Goal: Task Accomplishment & Management: Use online tool/utility

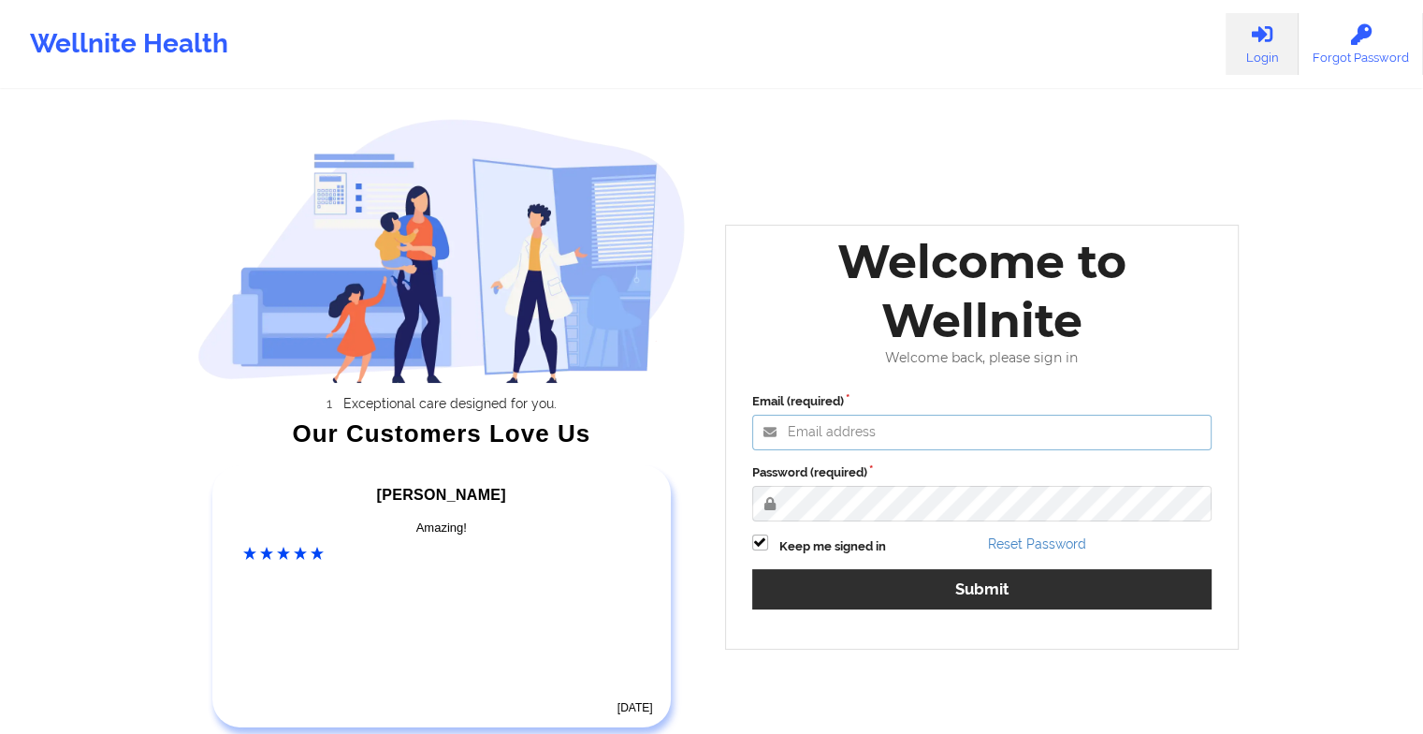
type input "[EMAIL_ADDRESS][DOMAIN_NAME]"
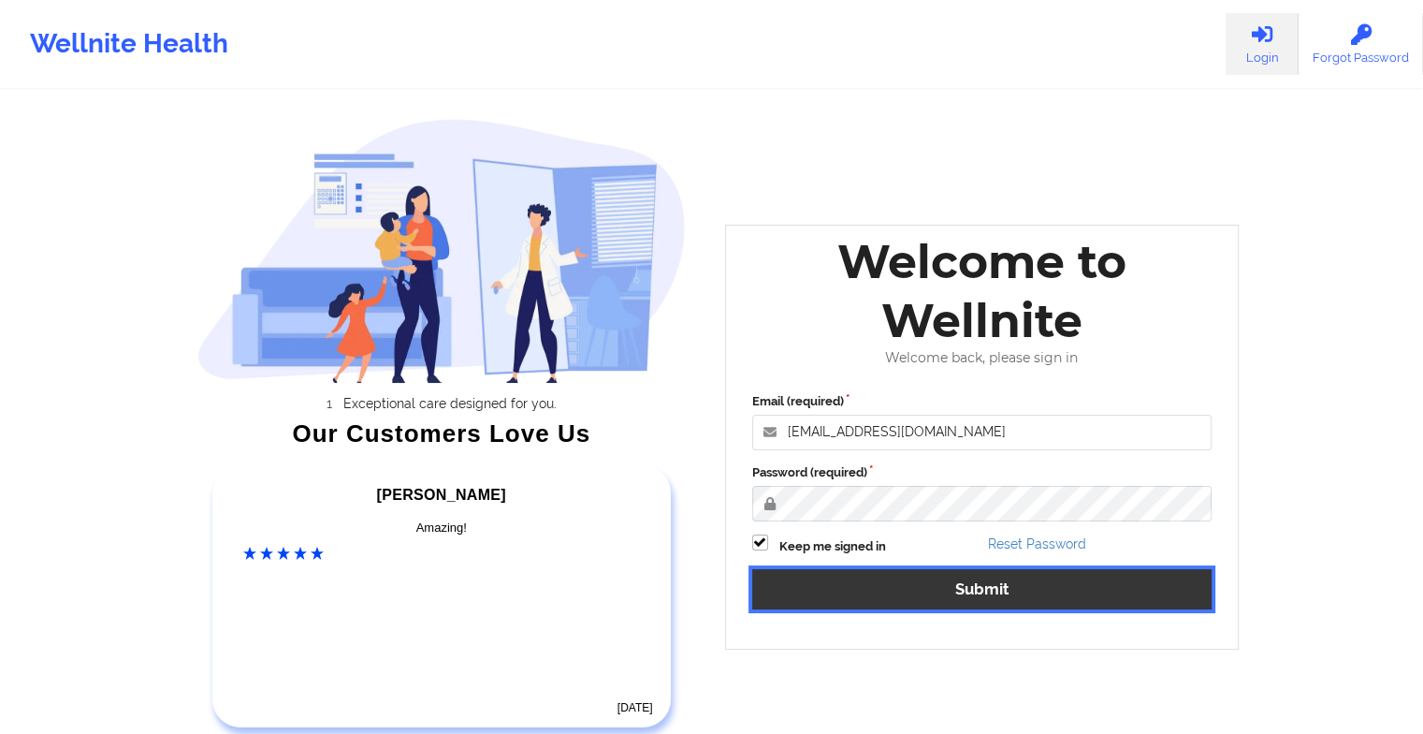
click at [849, 608] on button "Submit" at bounding box center [982, 589] width 460 height 40
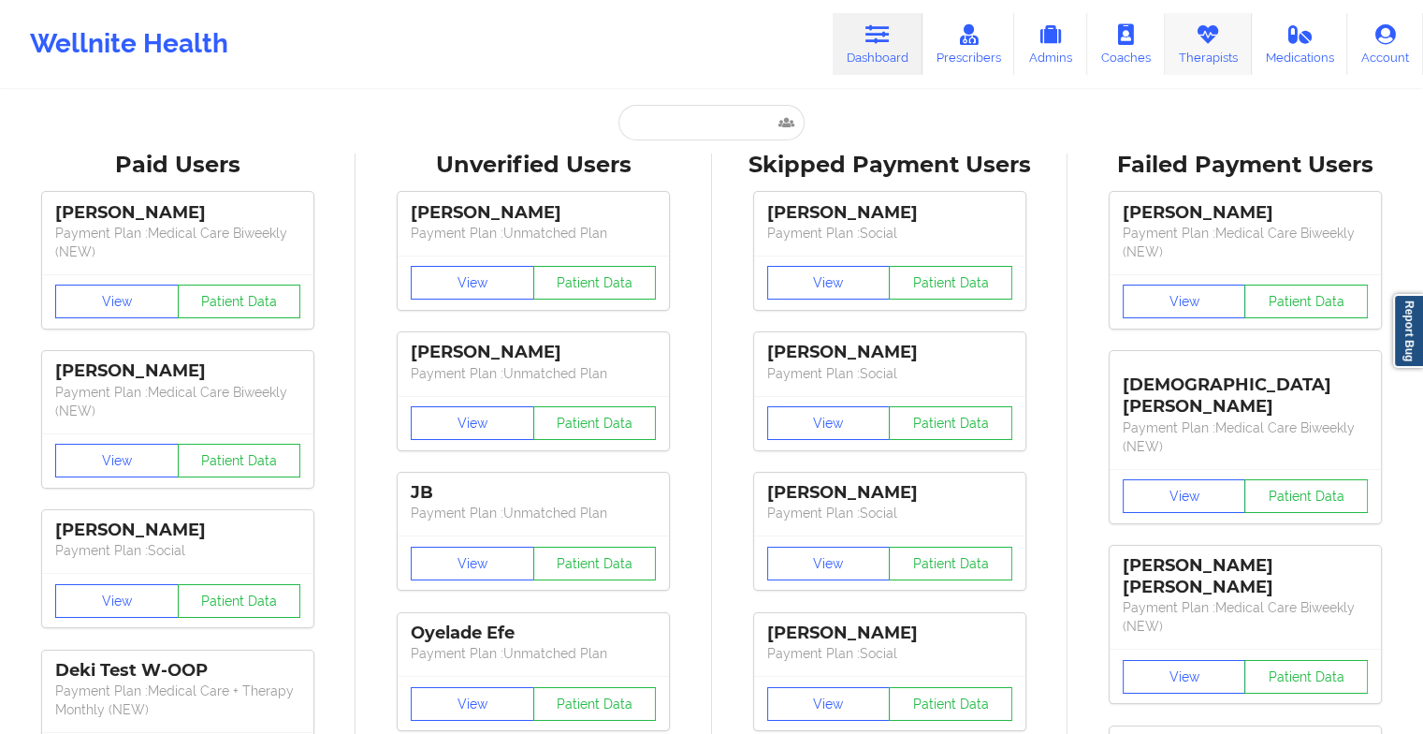
click at [1190, 27] on link "Therapists" at bounding box center [1208, 44] width 87 height 62
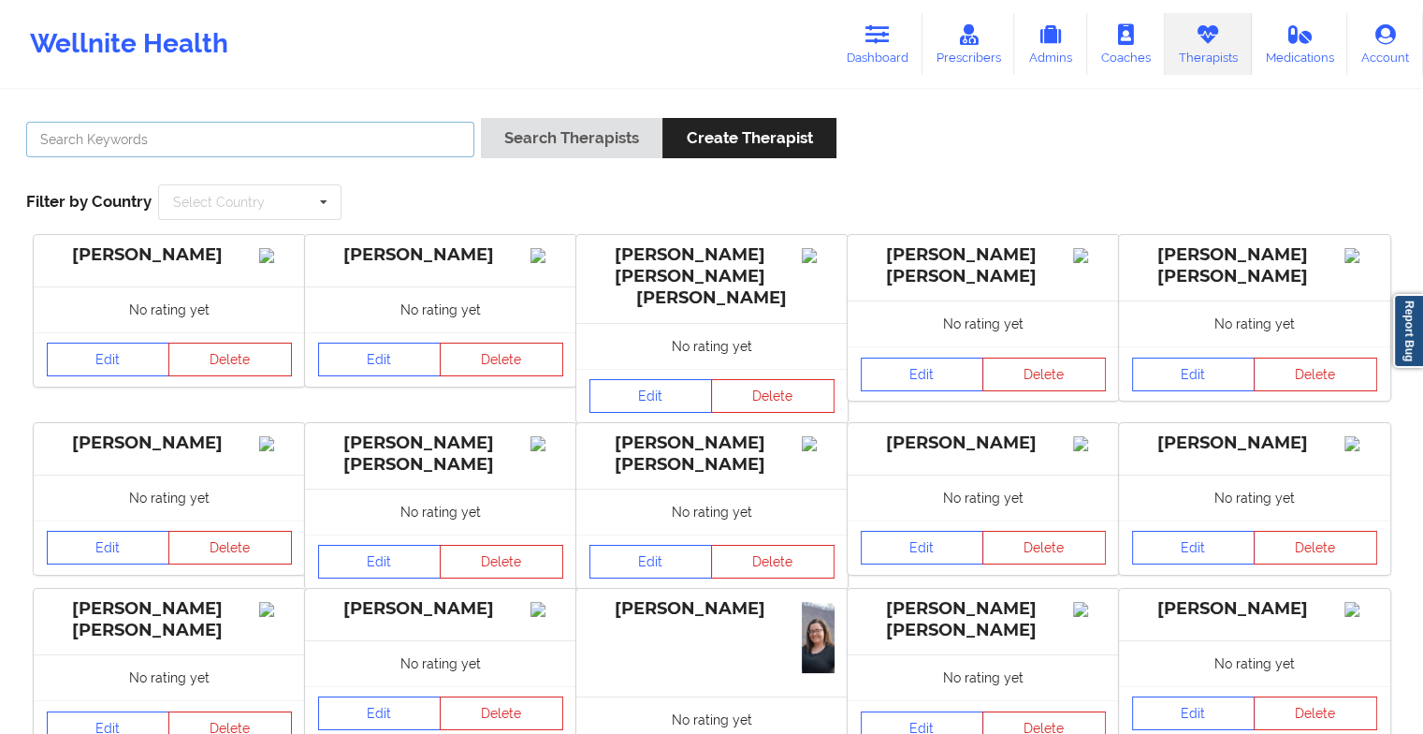
click at [283, 143] on input "text" at bounding box center [250, 140] width 448 height 36
type input "[PERSON_NAME]"
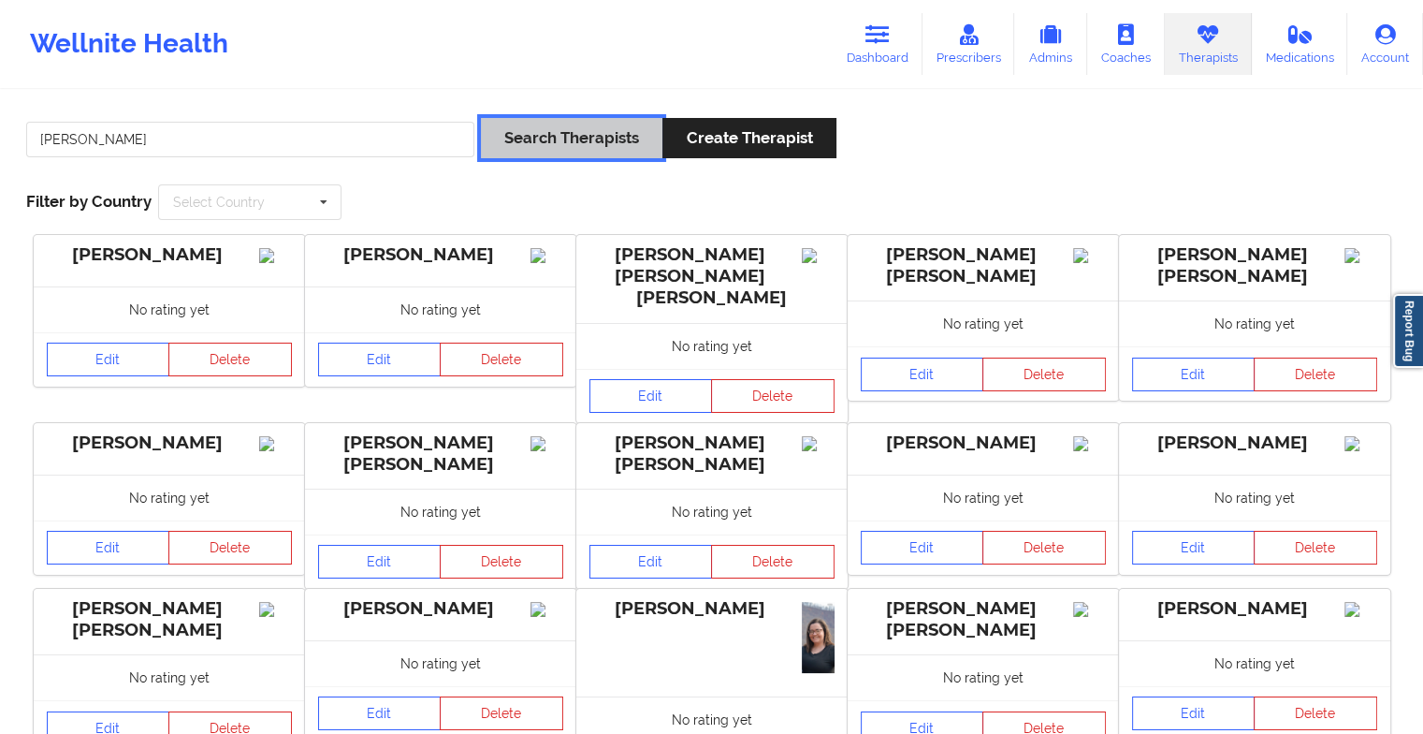
click at [562, 136] on button "Search Therapists" at bounding box center [572, 138] width 182 height 40
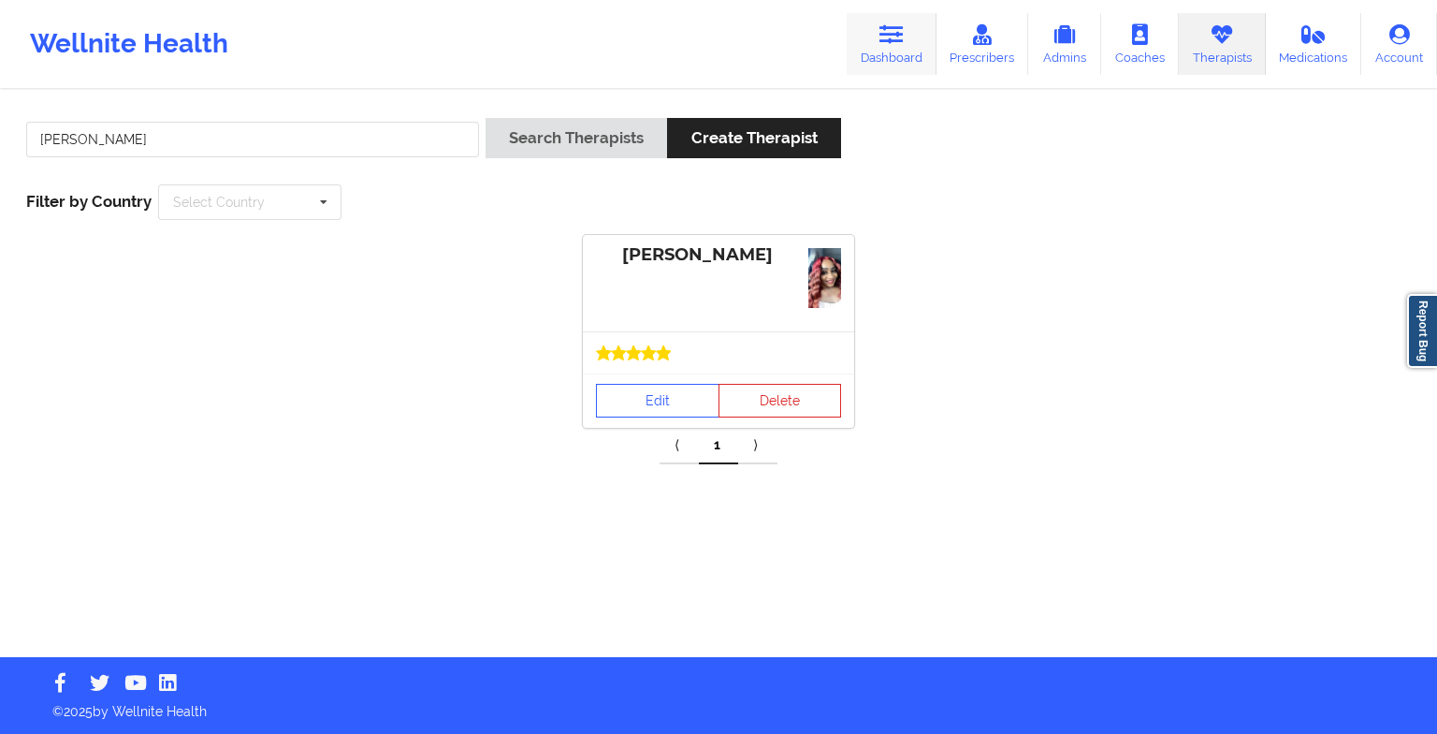
click at [890, 22] on link "Dashboard" at bounding box center [892, 44] width 90 height 62
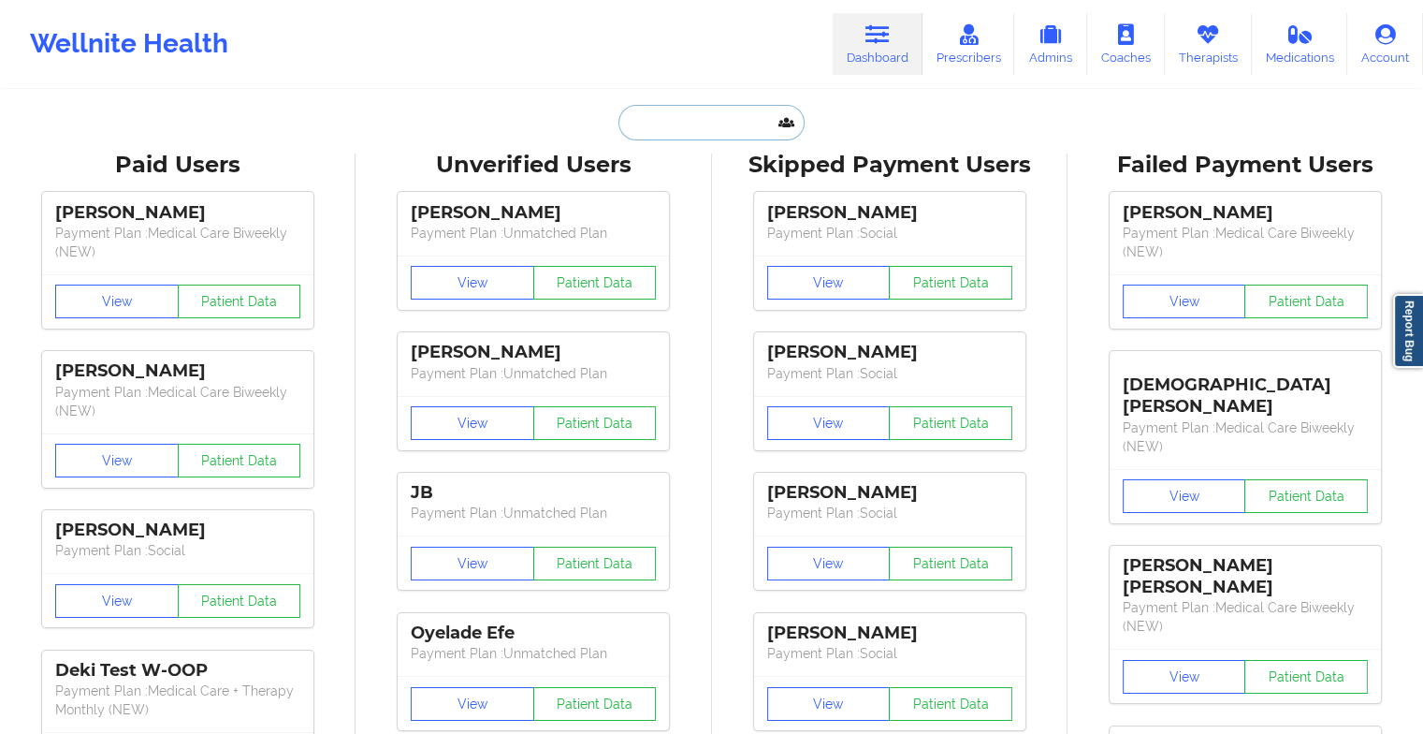
click at [692, 123] on input "text" at bounding box center [710, 123] width 185 height 36
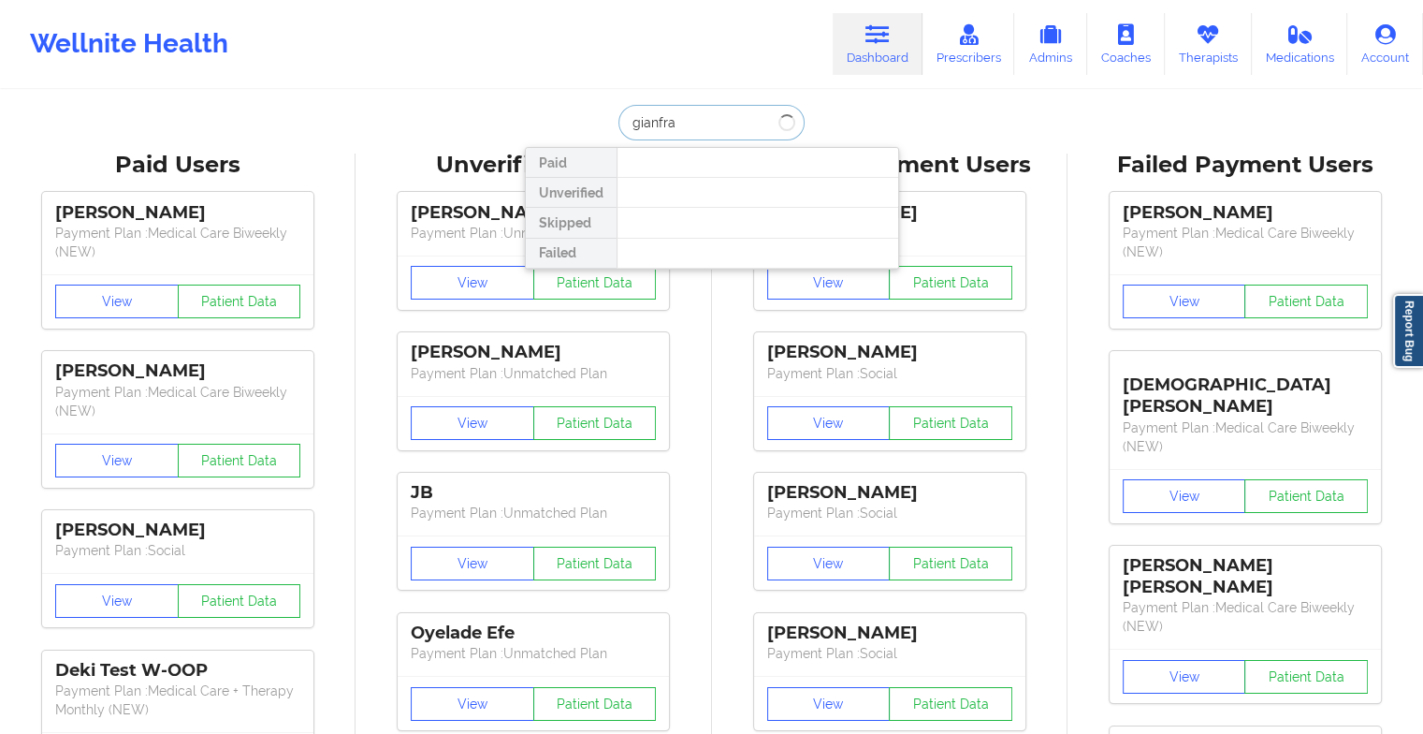
type input "[PERSON_NAME]"
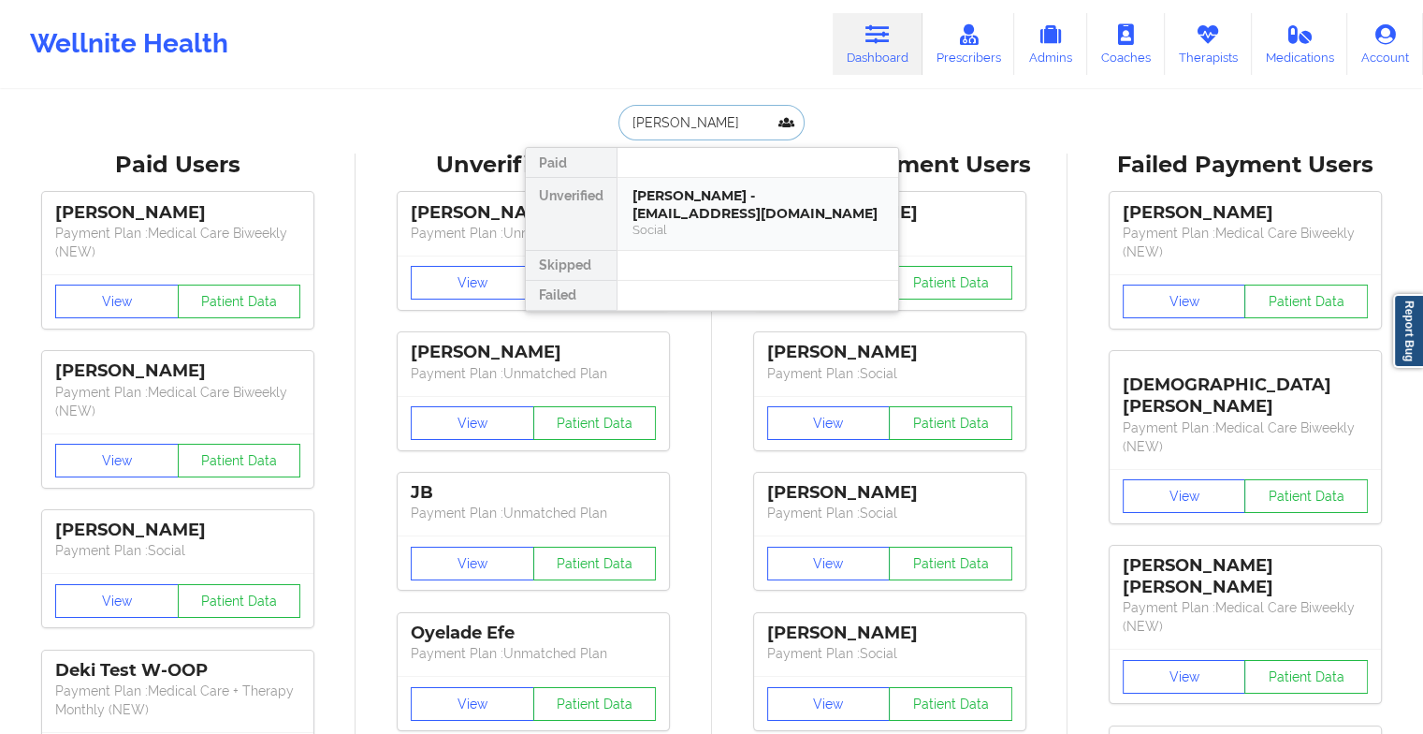
click at [655, 211] on div "[PERSON_NAME] - [EMAIL_ADDRESS][DOMAIN_NAME]" at bounding box center [757, 204] width 251 height 35
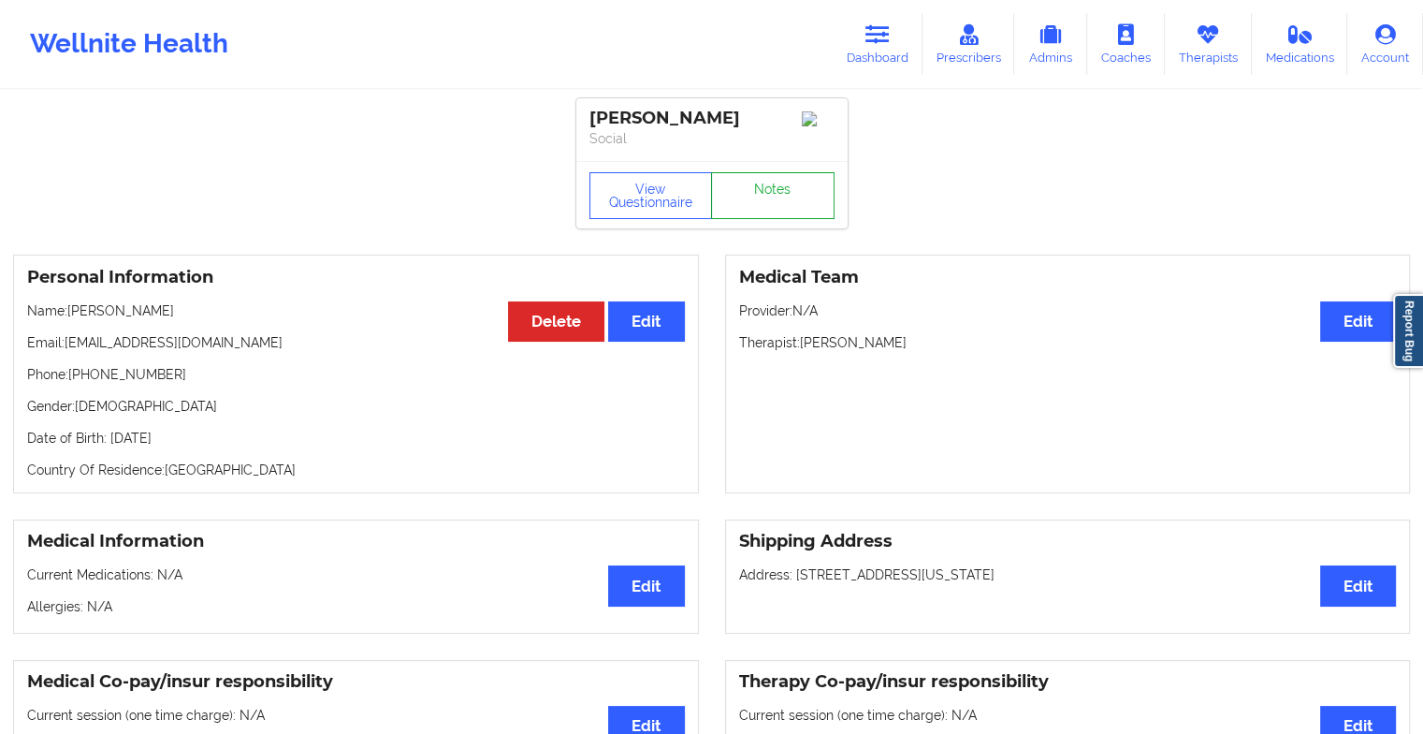
click at [769, 183] on link "Notes" at bounding box center [772, 195] width 123 height 47
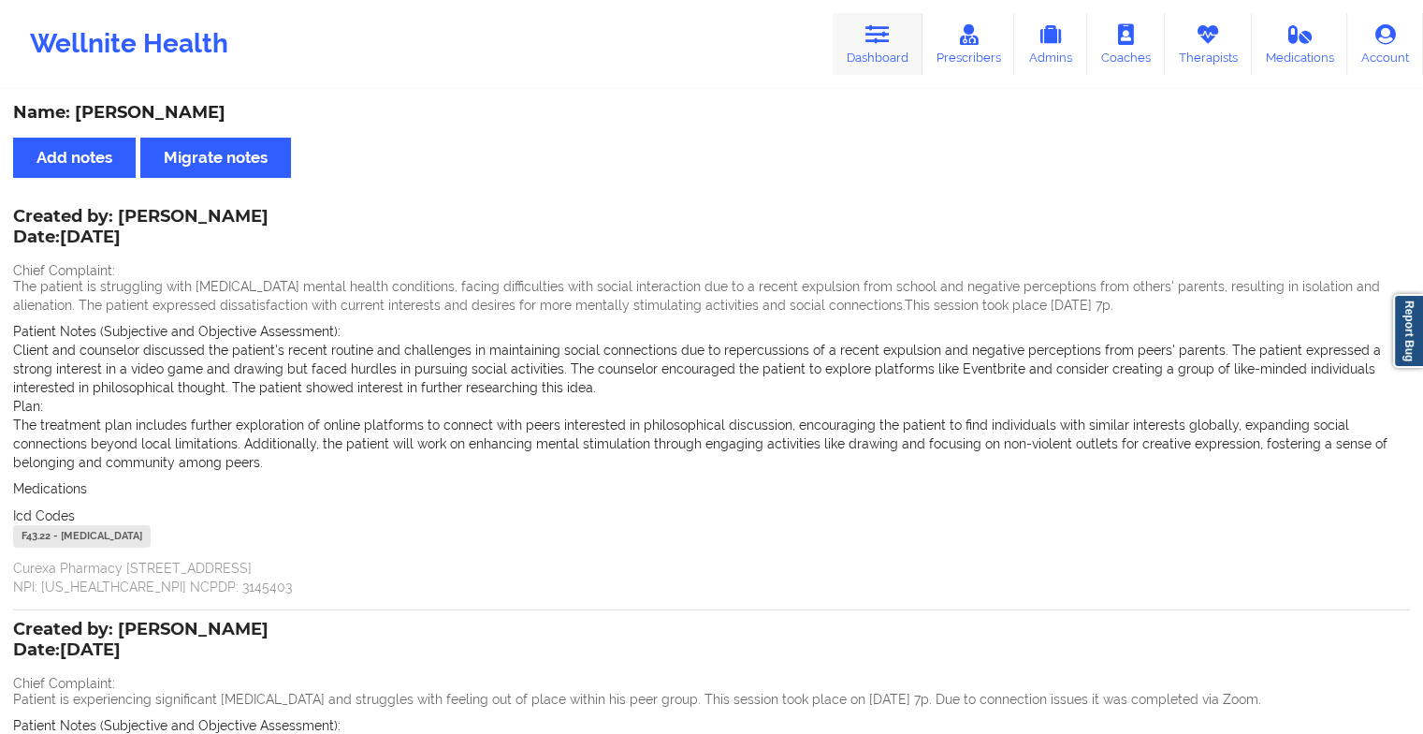
click at [857, 48] on link "Dashboard" at bounding box center [878, 44] width 90 height 62
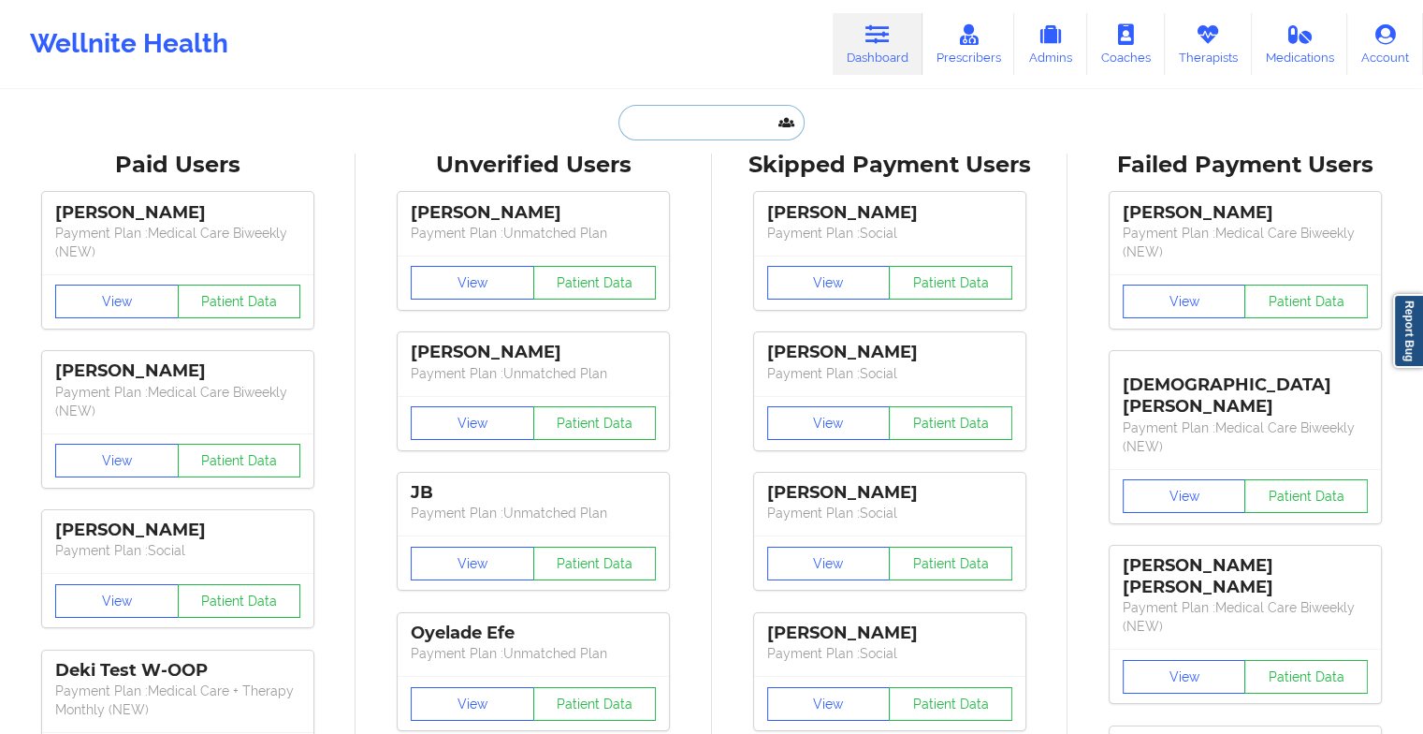
click at [715, 118] on input "text" at bounding box center [710, 123] width 185 height 36
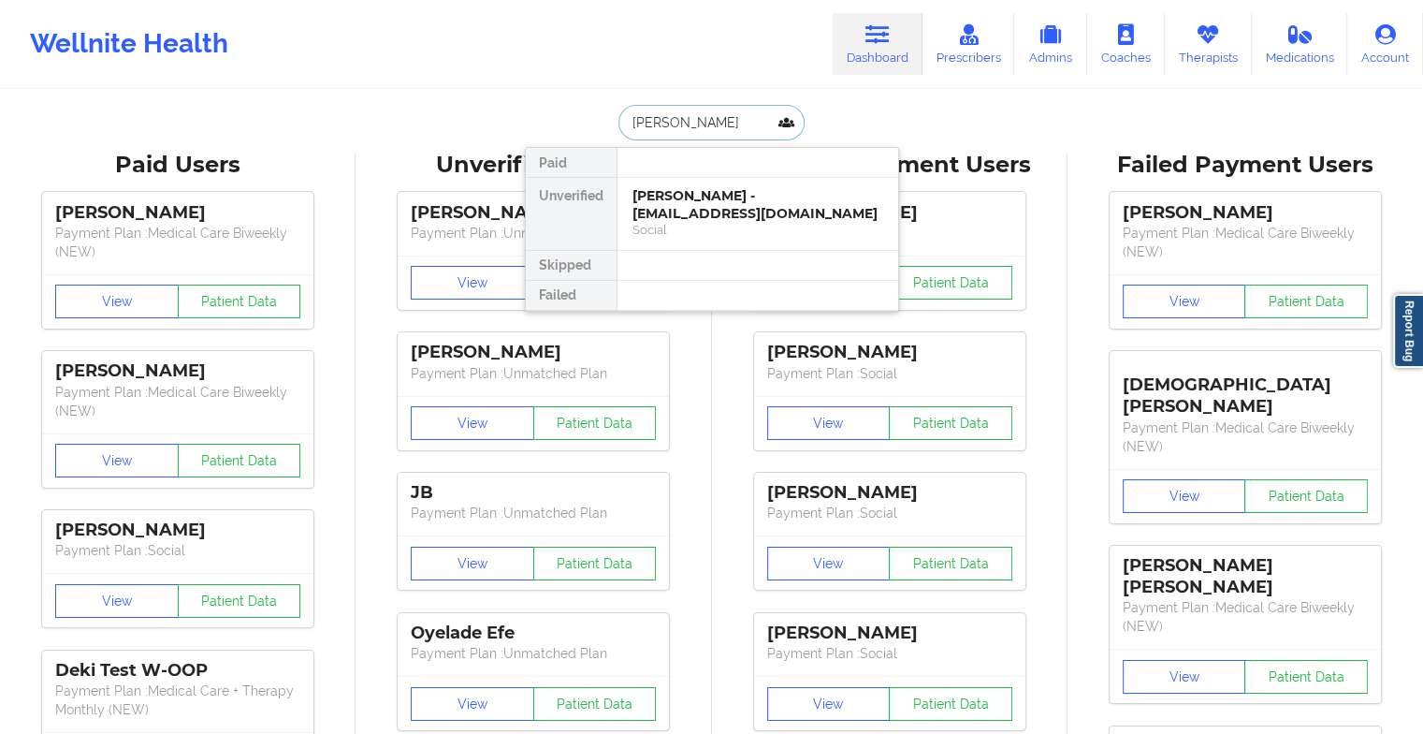
type input "[PERSON_NAME]"
click at [697, 240] on div "[PERSON_NAME] - [EMAIL_ADDRESS][DOMAIN_NAME] Social" at bounding box center [757, 214] width 281 height 72
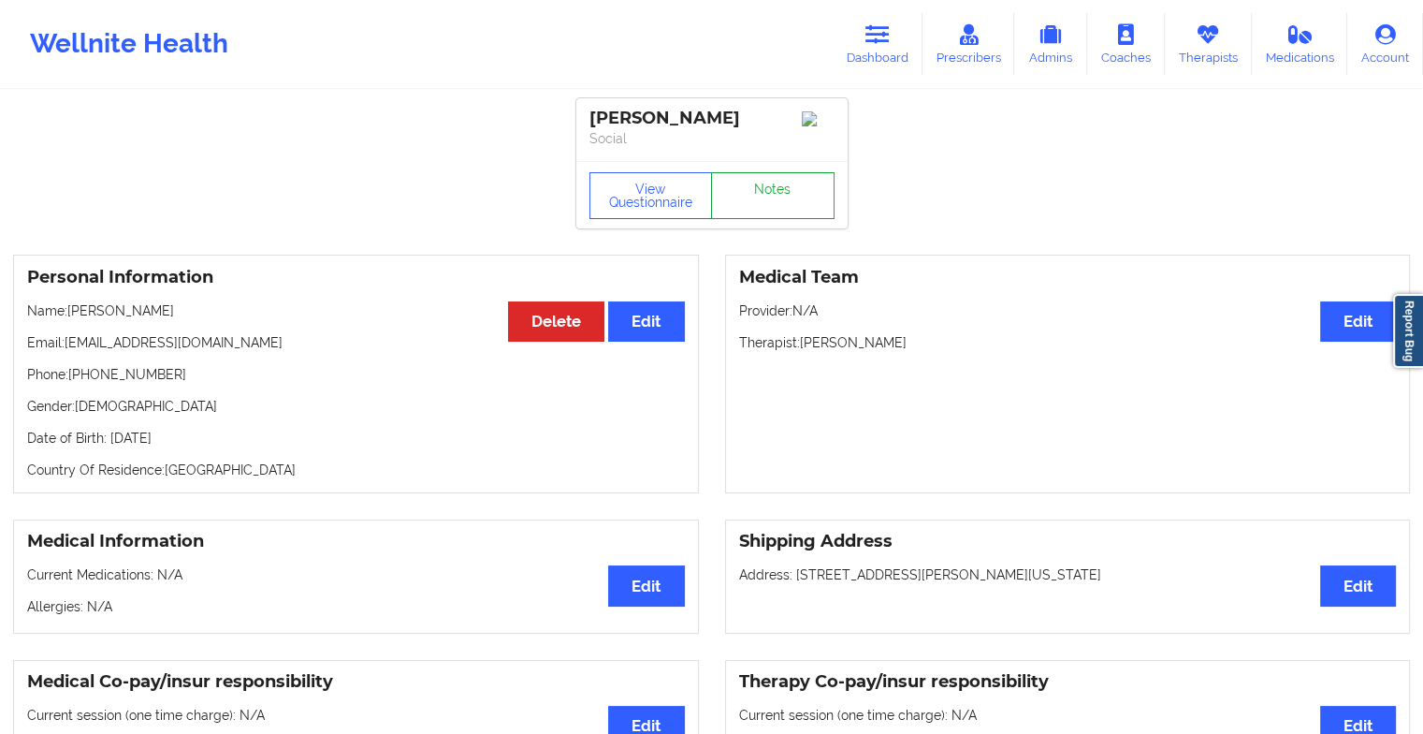
click at [779, 196] on link "Notes" at bounding box center [772, 195] width 123 height 47
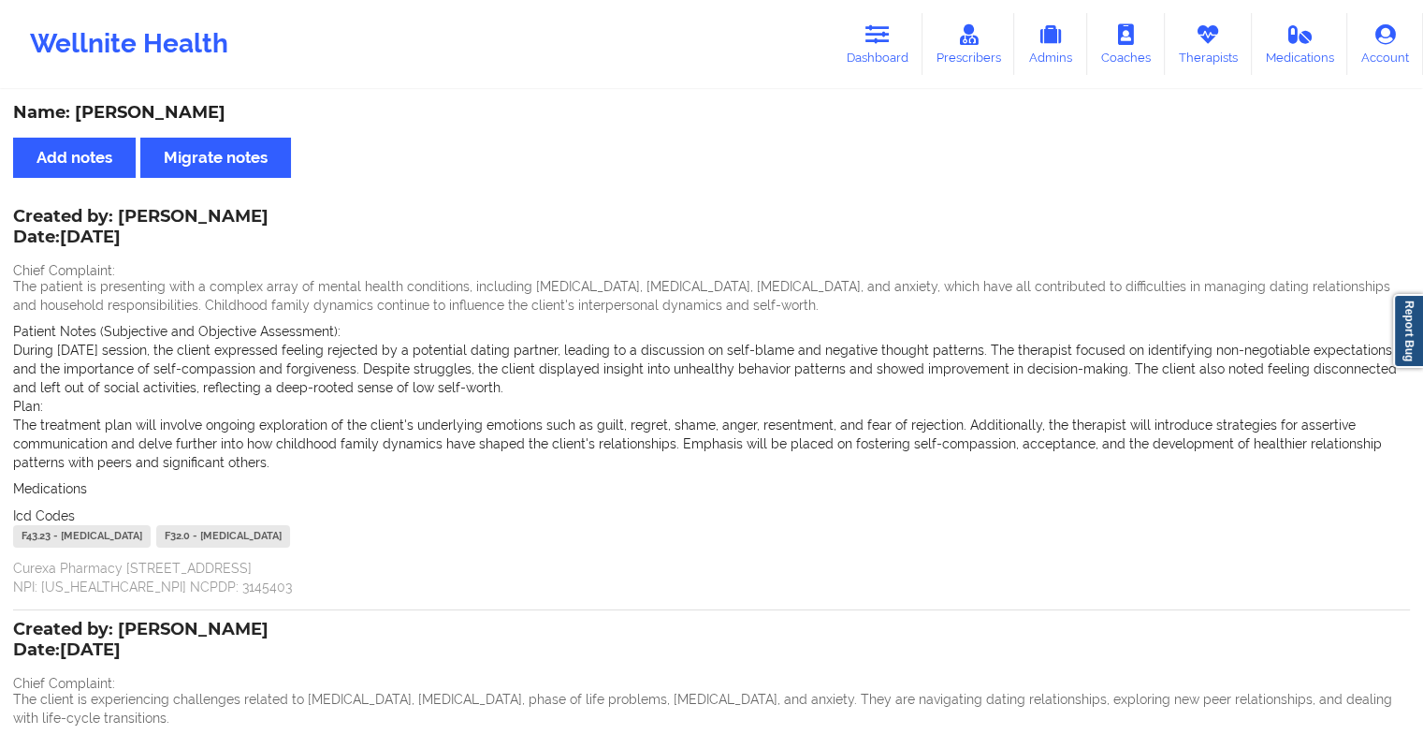
drag, startPoint x: 75, startPoint y: 117, endPoint x: 287, endPoint y: 89, distance: 214.2
click at [287, 89] on div "Name: [PERSON_NAME] Add notes Migrate notes Created by: [PERSON_NAME] Date: [DA…" at bounding box center [711, 514] width 1423 height 1029
copy div "[PERSON_NAME]"
click at [865, 30] on link "Dashboard" at bounding box center [878, 44] width 90 height 62
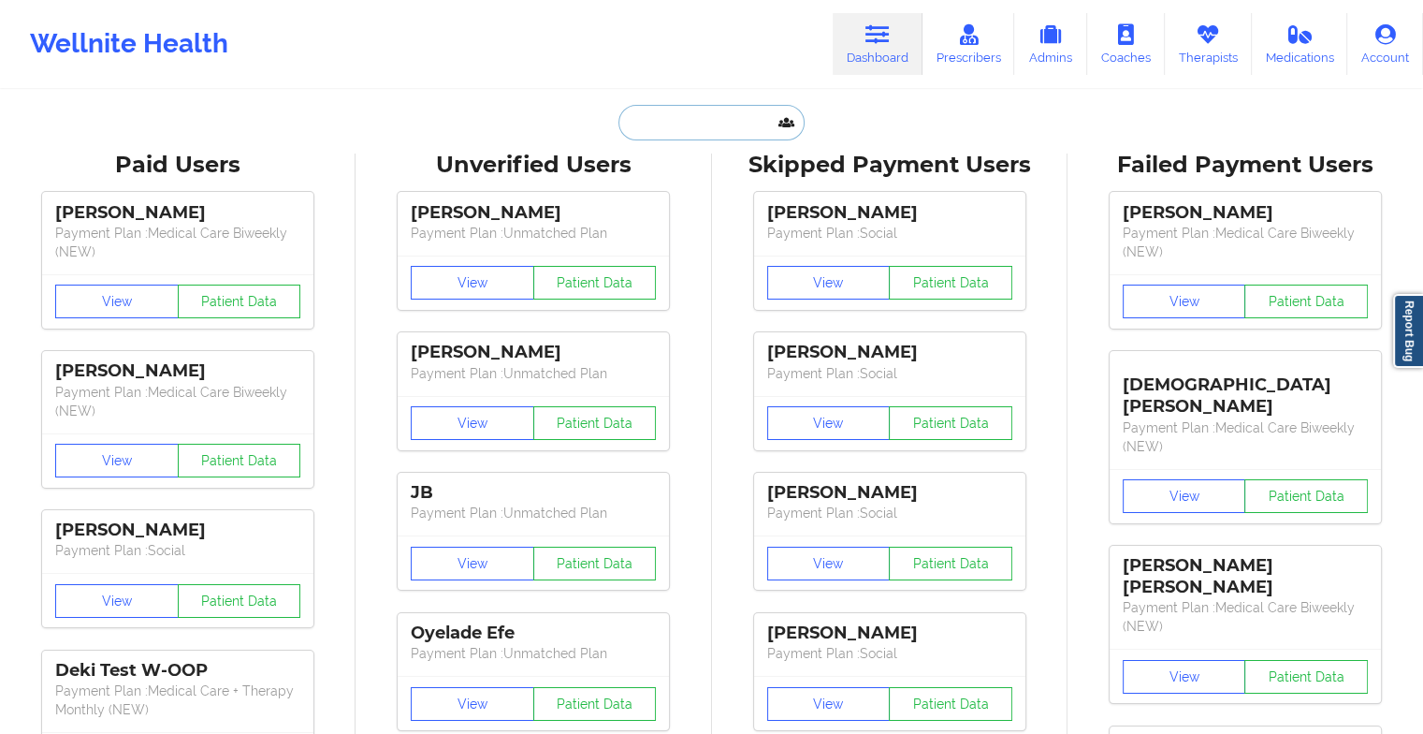
click at [700, 113] on input "text" at bounding box center [710, 123] width 185 height 36
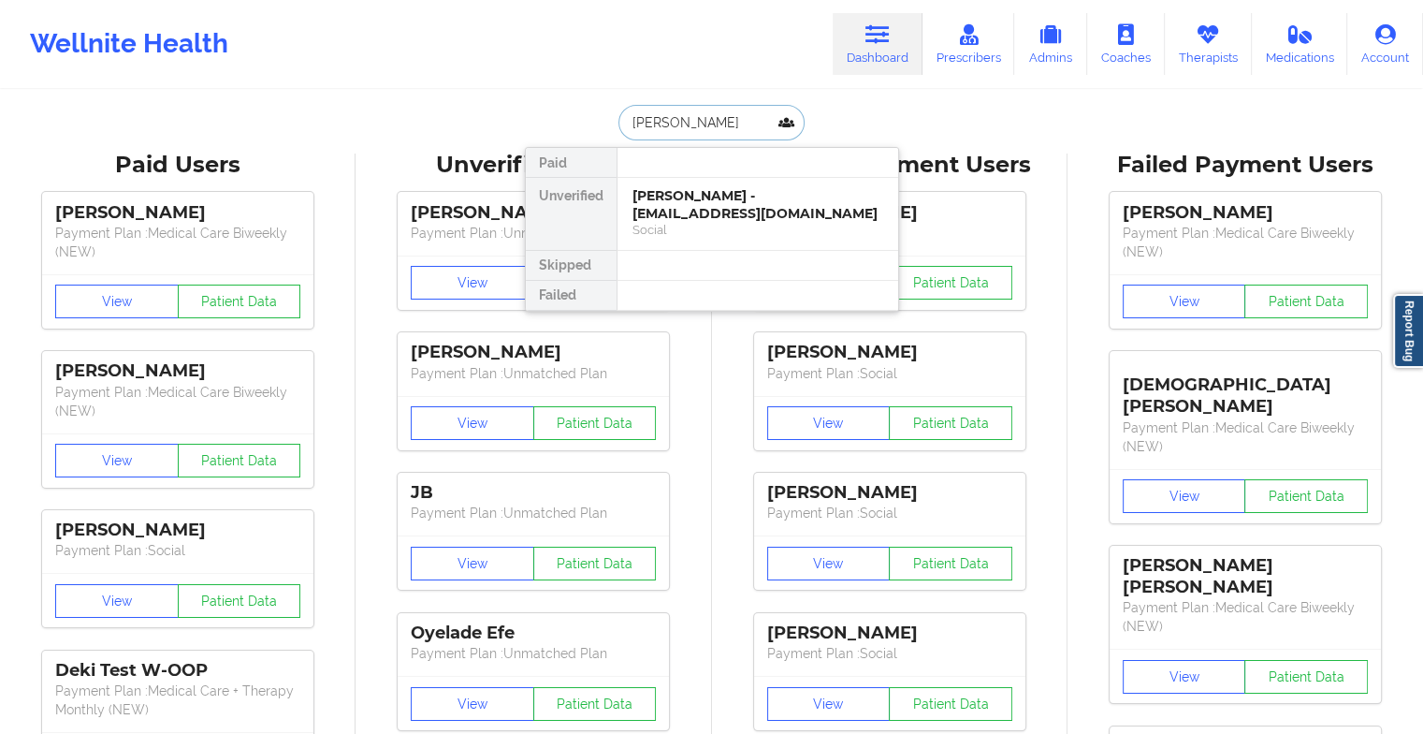
type input "[PERSON_NAME]"
click at [691, 205] on div "[PERSON_NAME] - [PERSON_NAME][EMAIL_ADDRESS][DOMAIN_NAME]" at bounding box center [757, 204] width 251 height 35
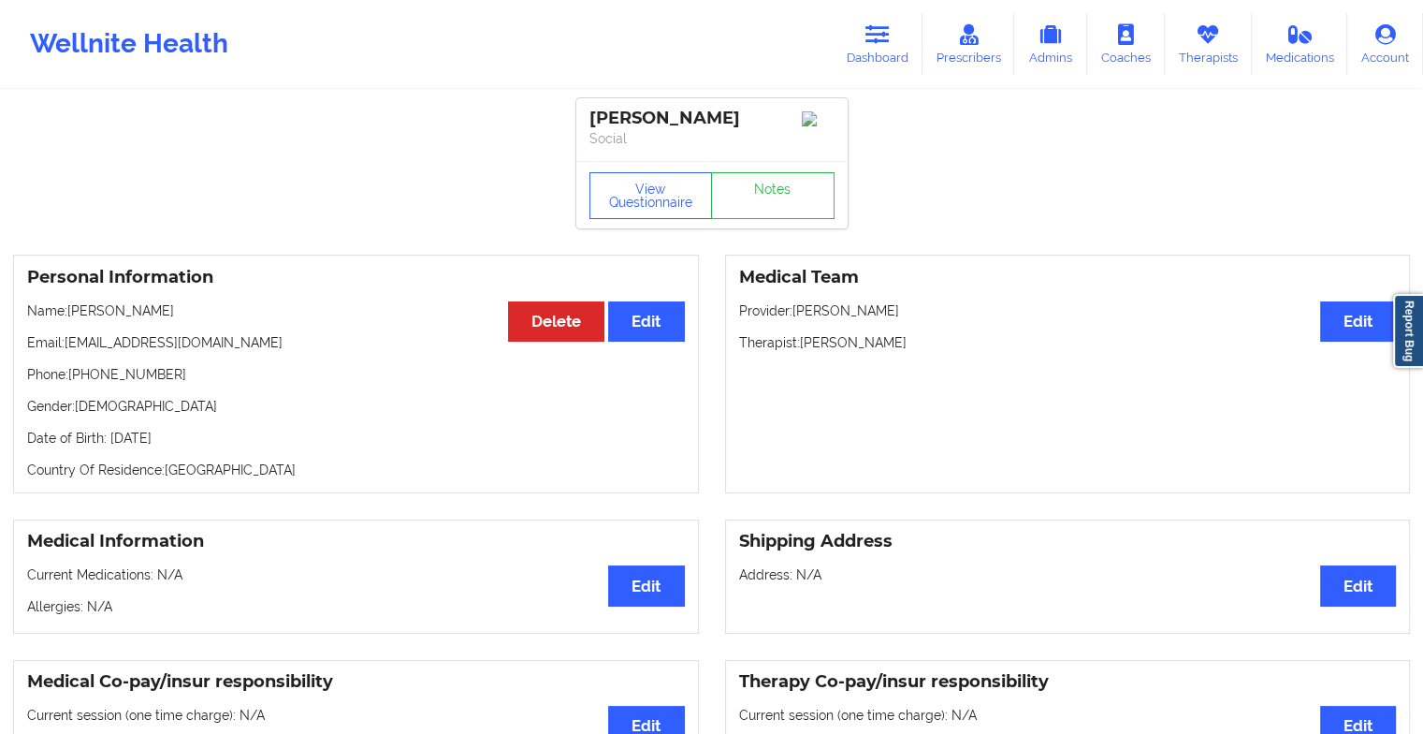
click at [767, 180] on div "View Questionnaire Notes" at bounding box center [711, 195] width 245 height 47
click at [767, 180] on link "Notes" at bounding box center [772, 195] width 123 height 47
